Goal: Navigation & Orientation: Go to known website

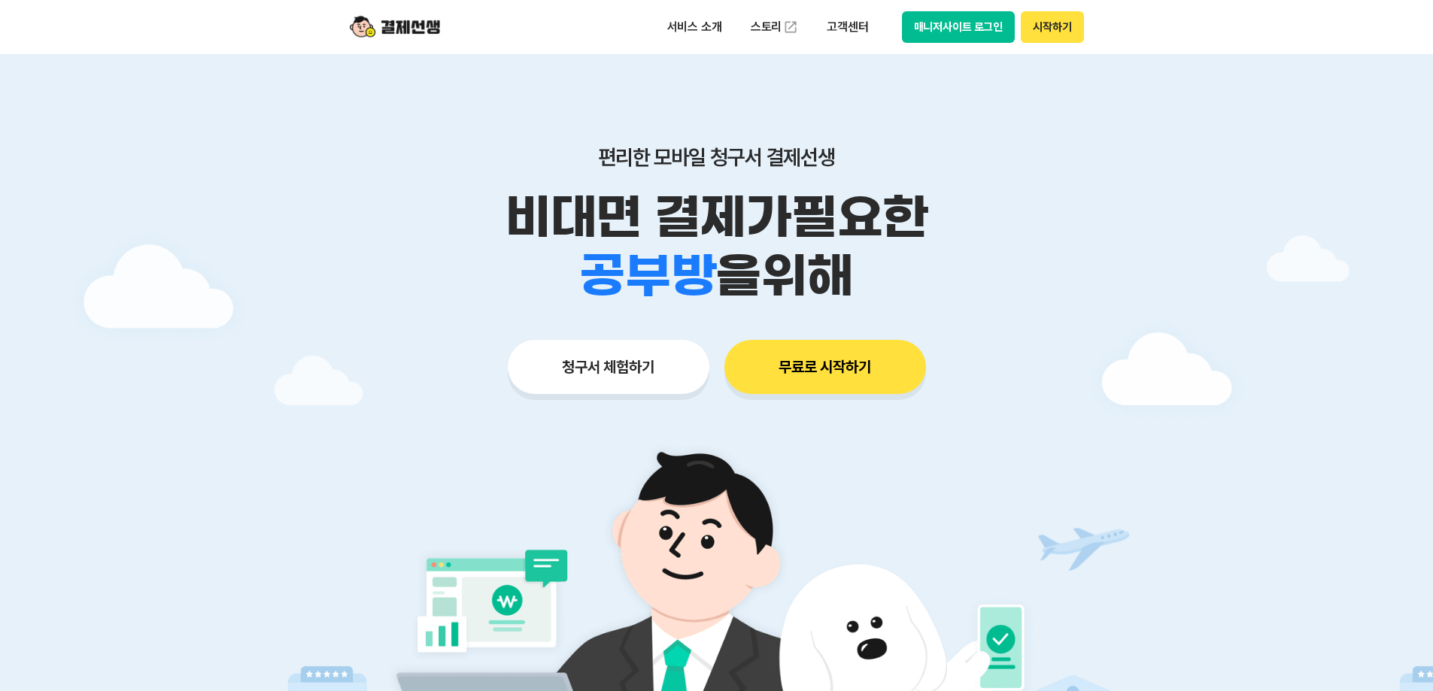
click at [1002, 29] on button "매니저사이트 로그인" at bounding box center [959, 27] width 114 height 32
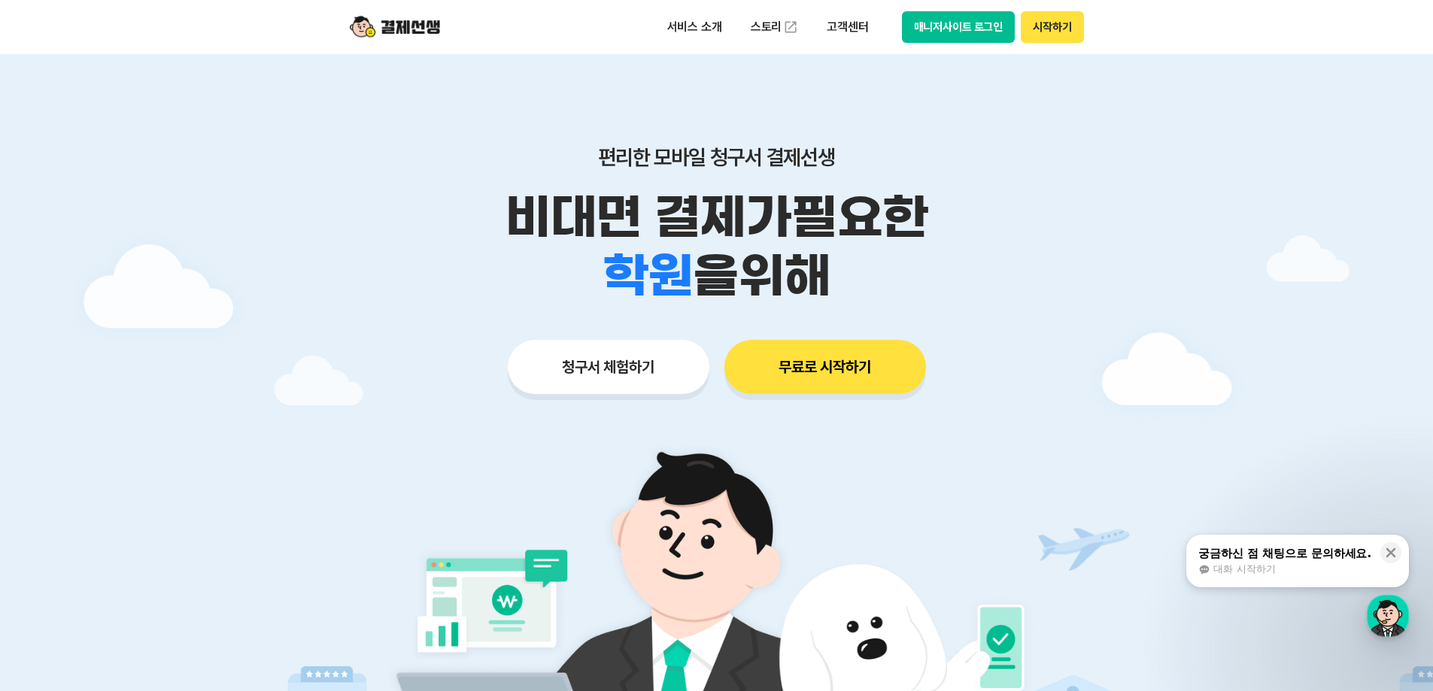
click at [948, 21] on button "매니저사이트 로그인" at bounding box center [959, 27] width 114 height 32
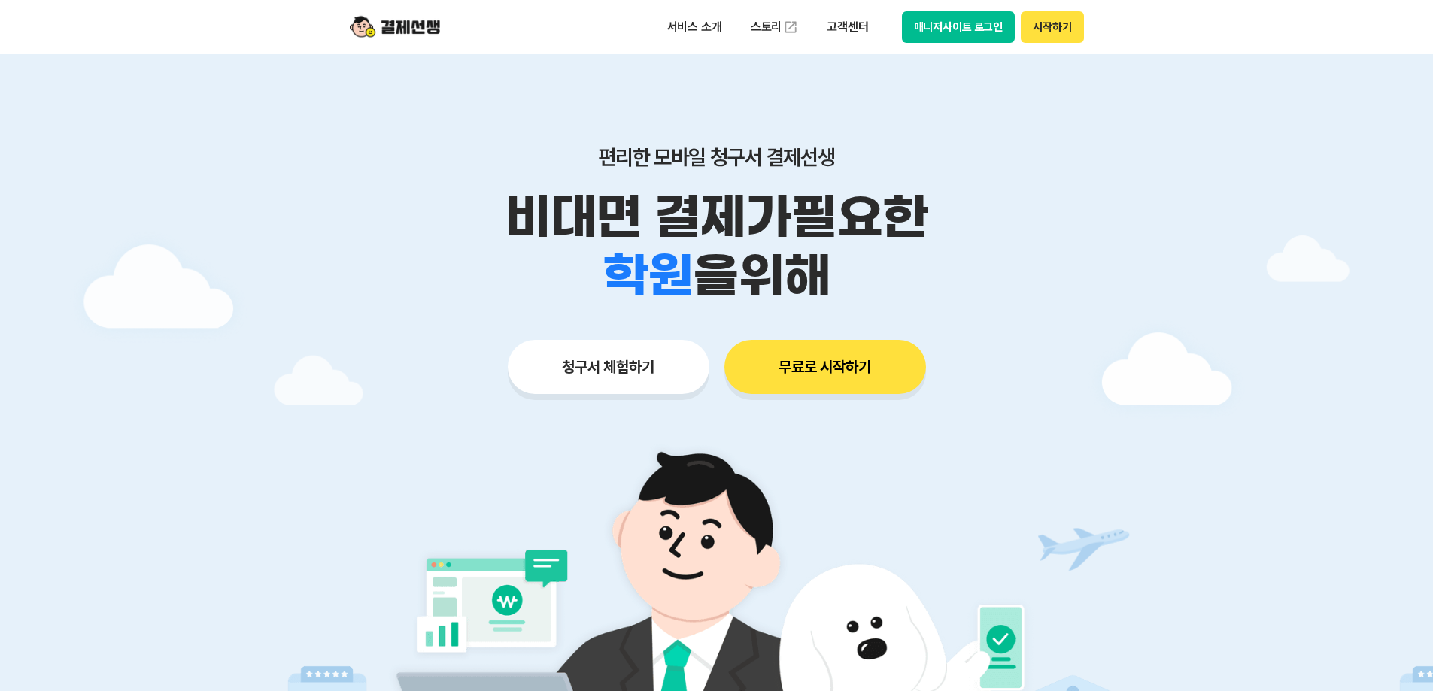
click at [958, 37] on button "매니저사이트 로그인" at bounding box center [959, 27] width 114 height 32
click at [960, 36] on button "매니저사이트 로그인" at bounding box center [959, 27] width 114 height 32
